Goal: Transaction & Acquisition: Obtain resource

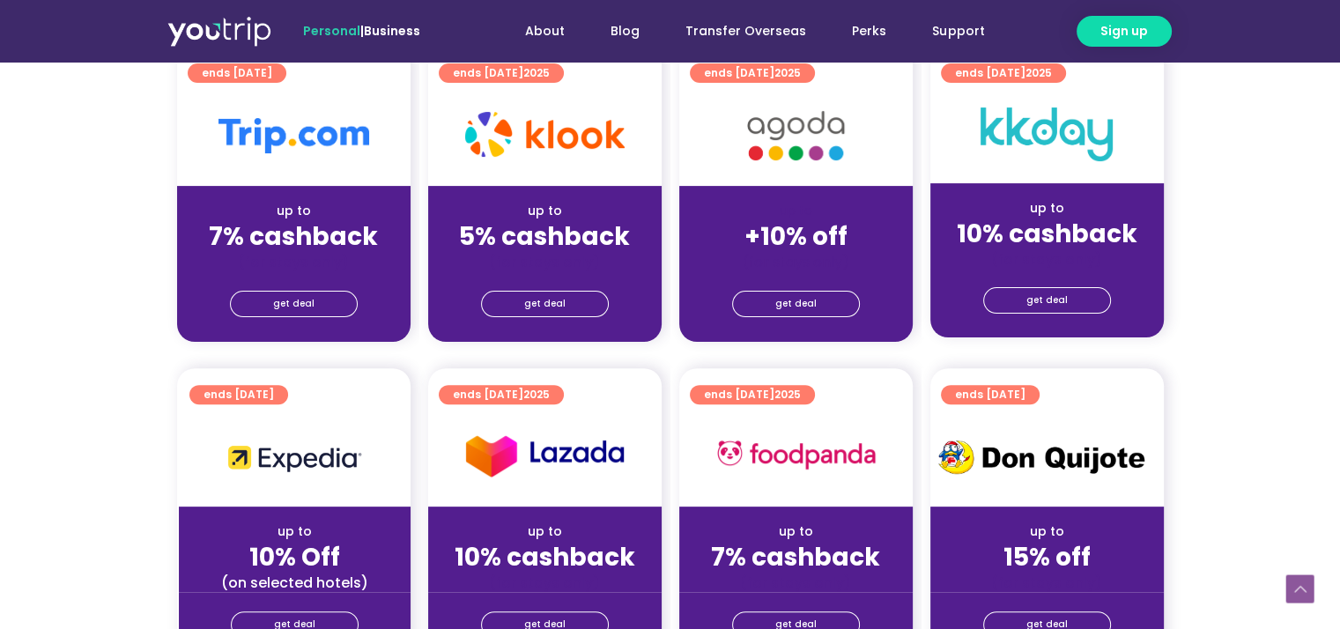
scroll to position [441, 0]
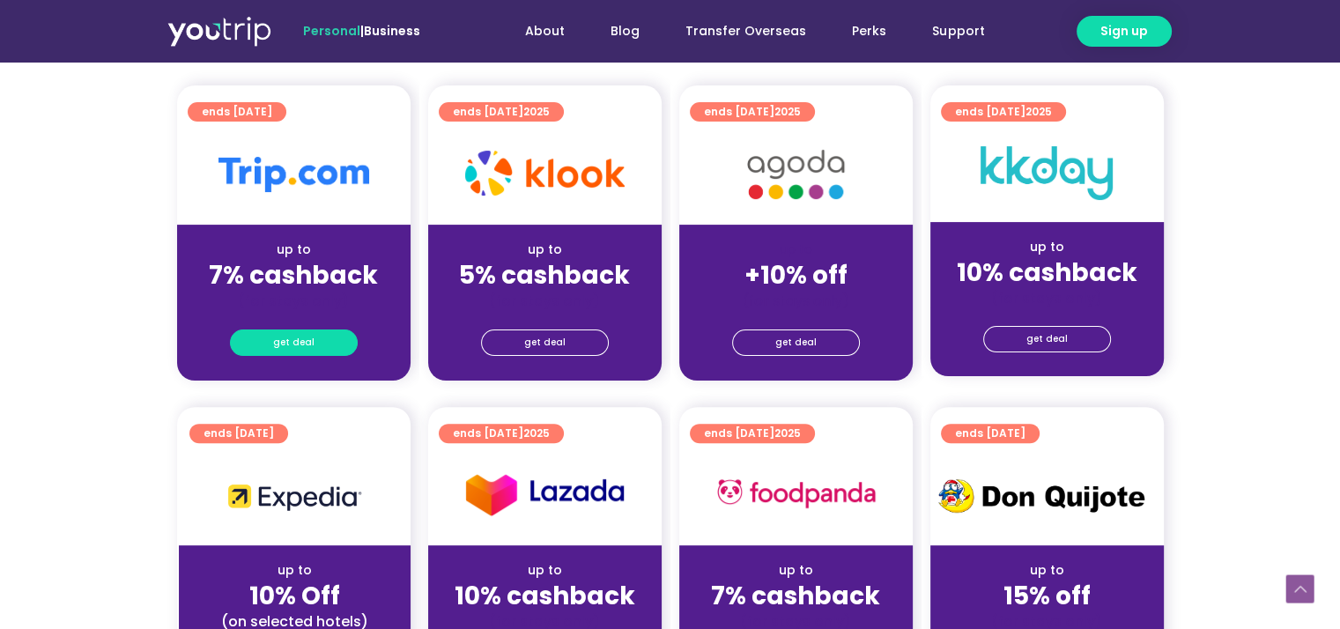
click at [307, 345] on span "get deal" at bounding box center [293, 342] width 41 height 25
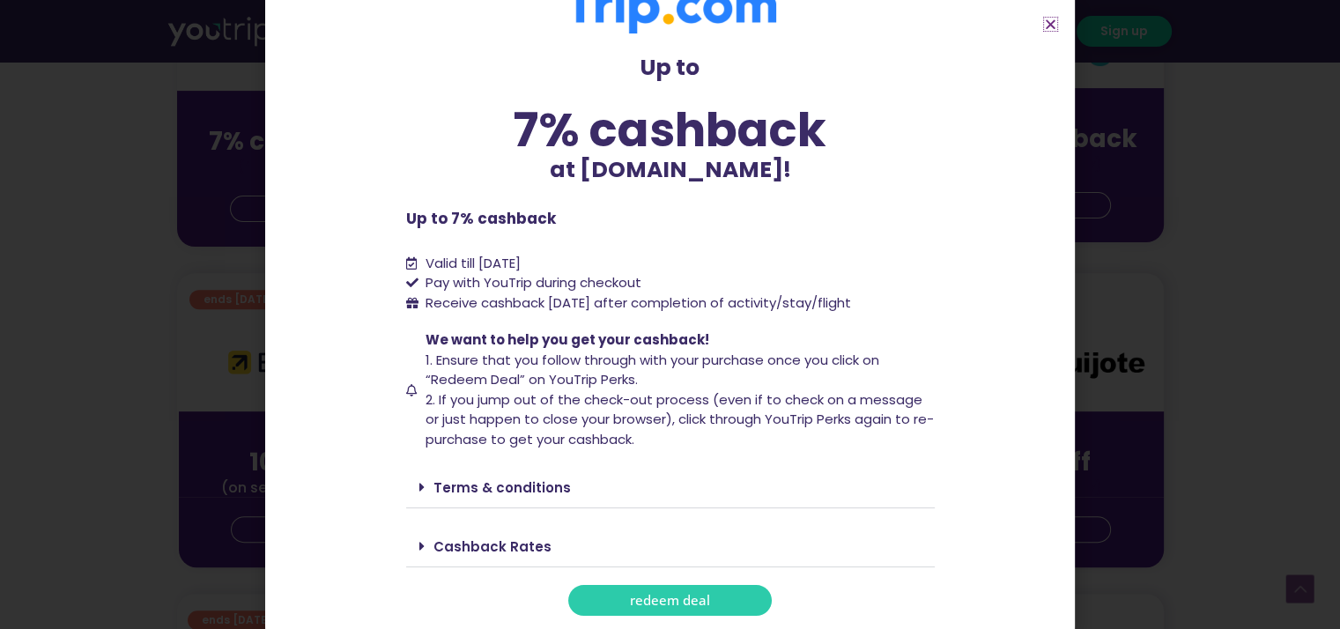
scroll to position [705, 0]
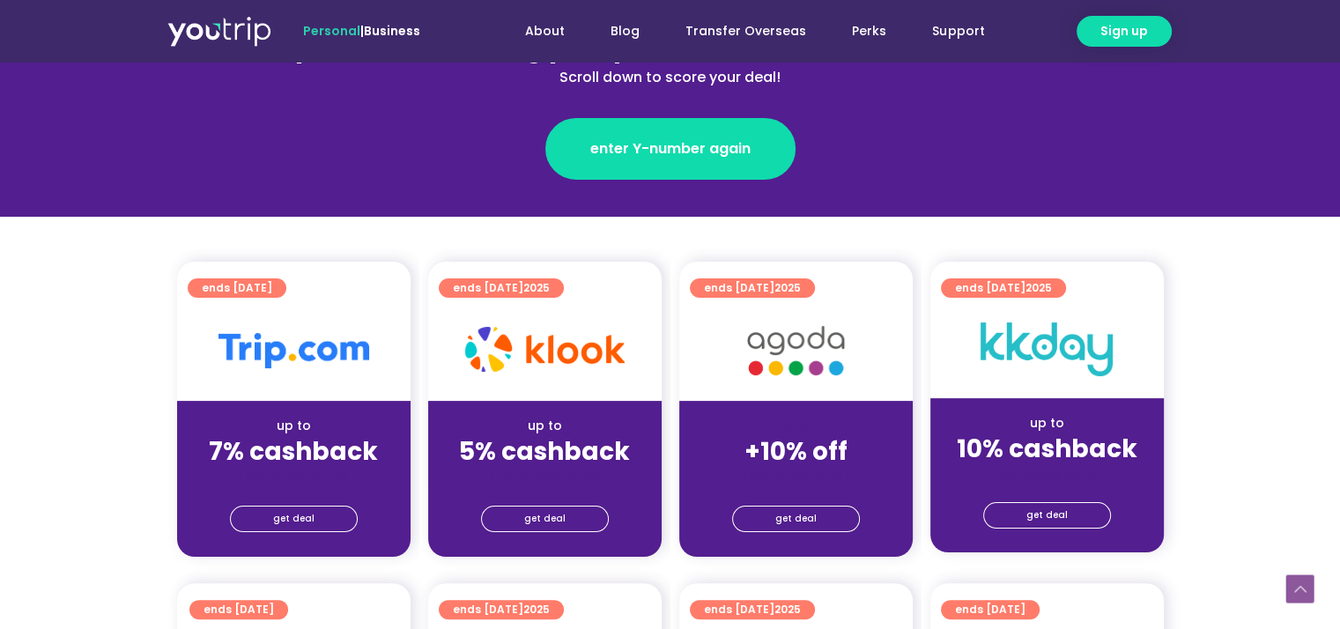
scroll to position [352, 0]
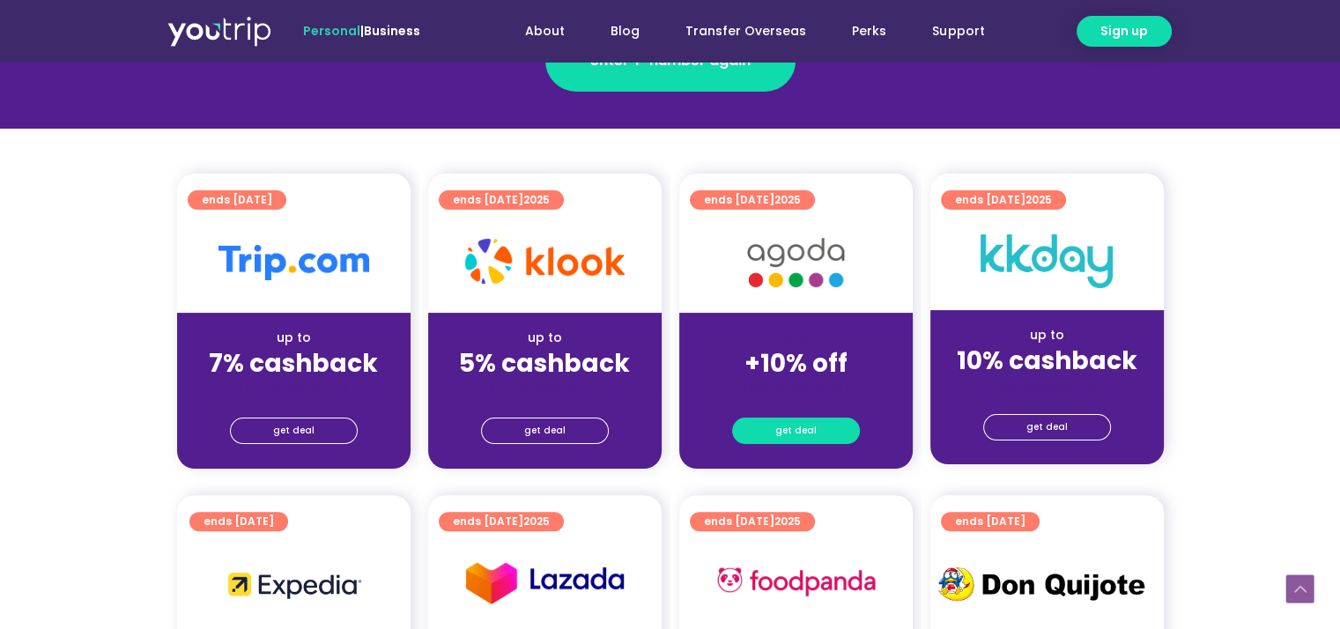
click at [797, 429] on span "get deal" at bounding box center [795, 431] width 41 height 25
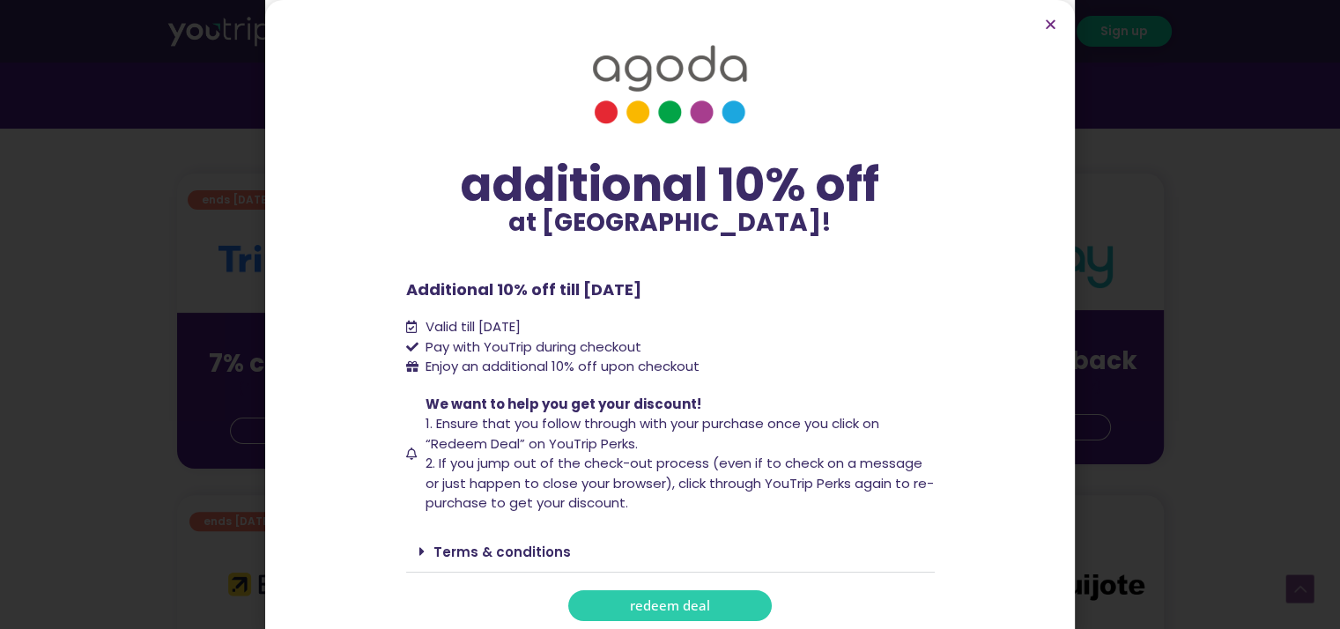
click at [697, 599] on span "redeem deal" at bounding box center [670, 605] width 80 height 13
